Goal: Navigation & Orientation: Find specific page/section

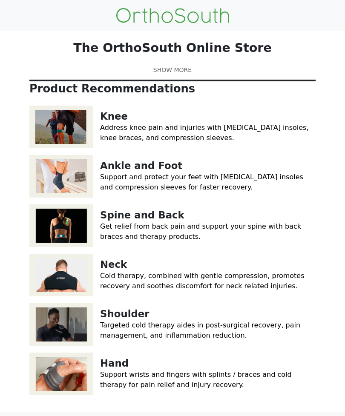
scroll to position [14, 0]
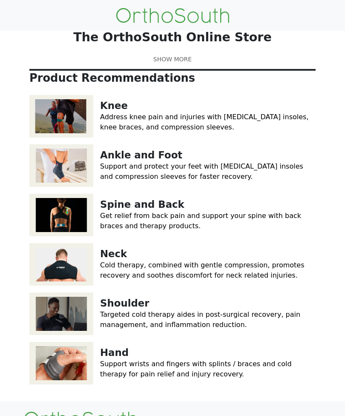
click at [70, 187] on img at bounding box center [61, 165] width 64 height 43
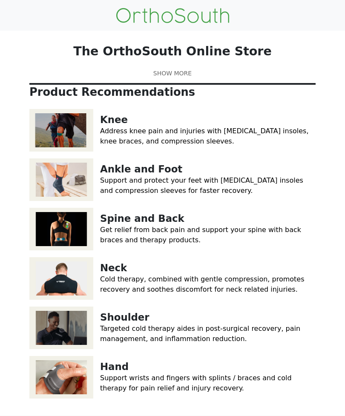
click at [175, 78] on link at bounding box center [172, 73] width 286 height 9
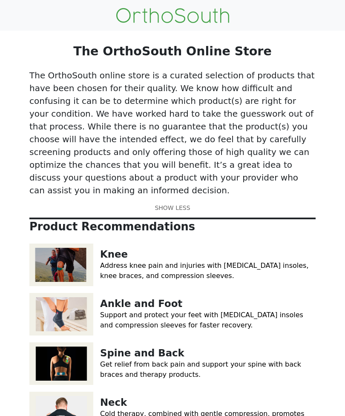
click at [127, 298] on link "Ankle and Foot" at bounding box center [141, 303] width 82 height 11
